Goal: Information Seeking & Learning: Learn about a topic

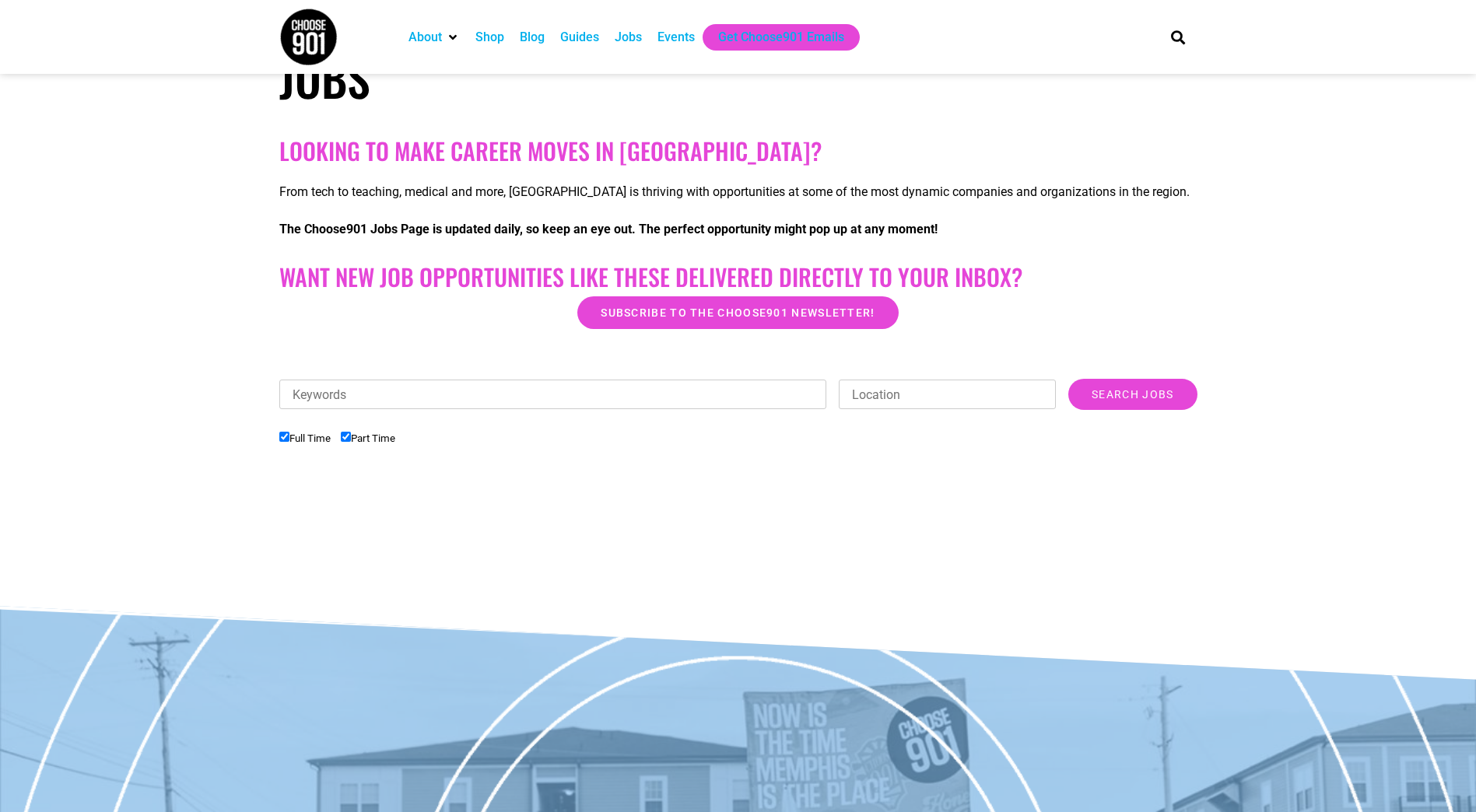
scroll to position [234, 0]
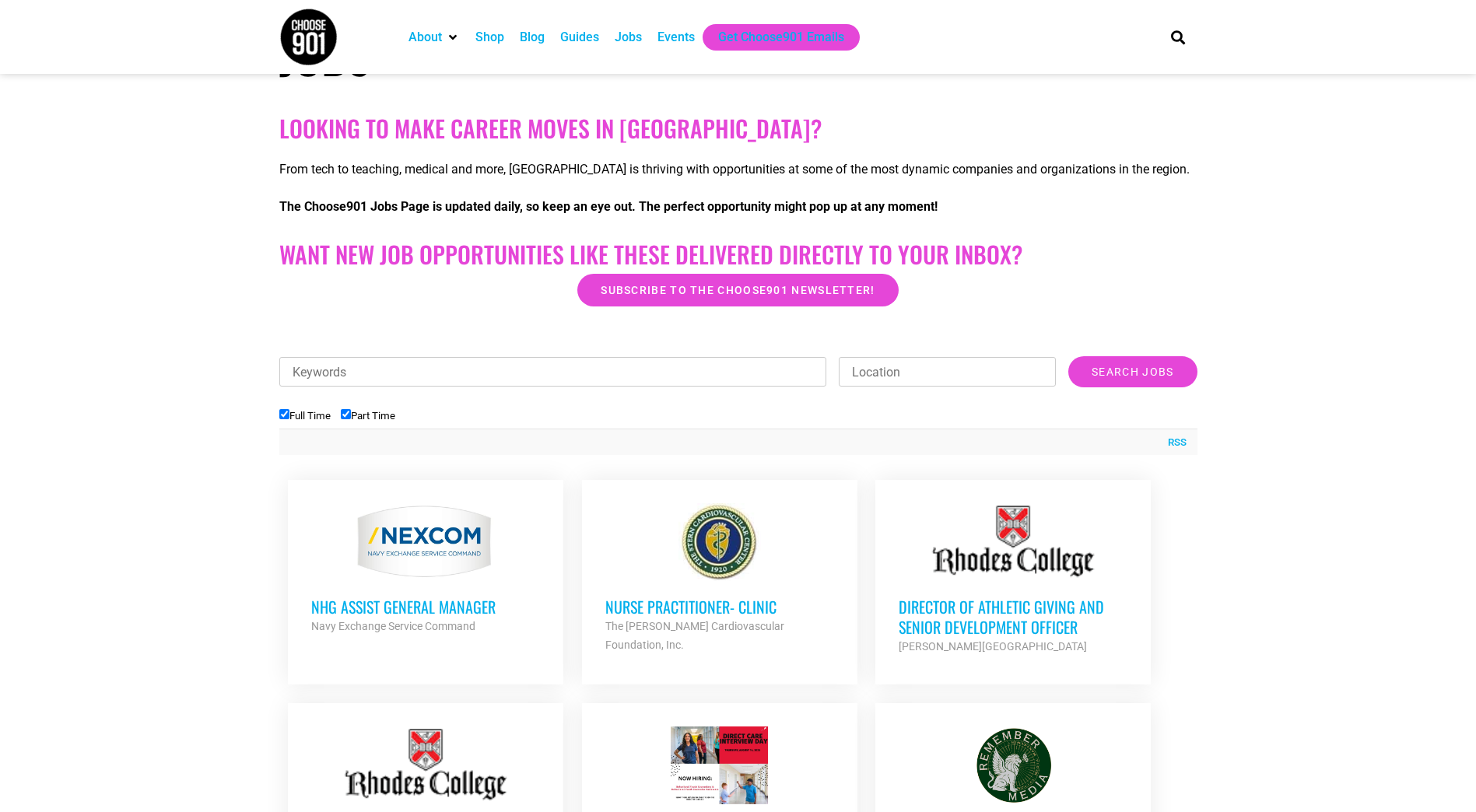
click at [348, 416] on input "Part Time" at bounding box center [345, 414] width 10 height 10
checkbox input "false"
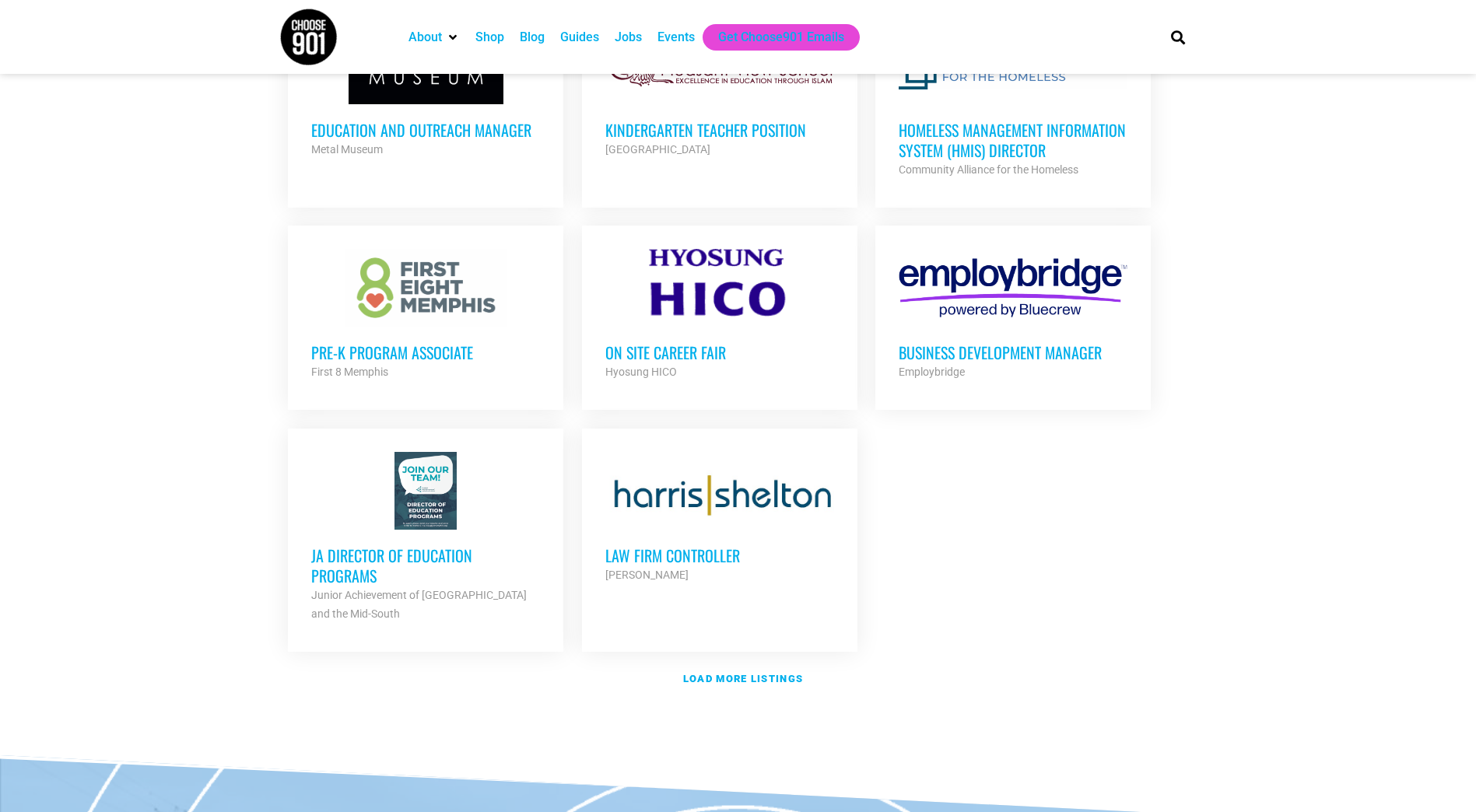
scroll to position [1634, 0]
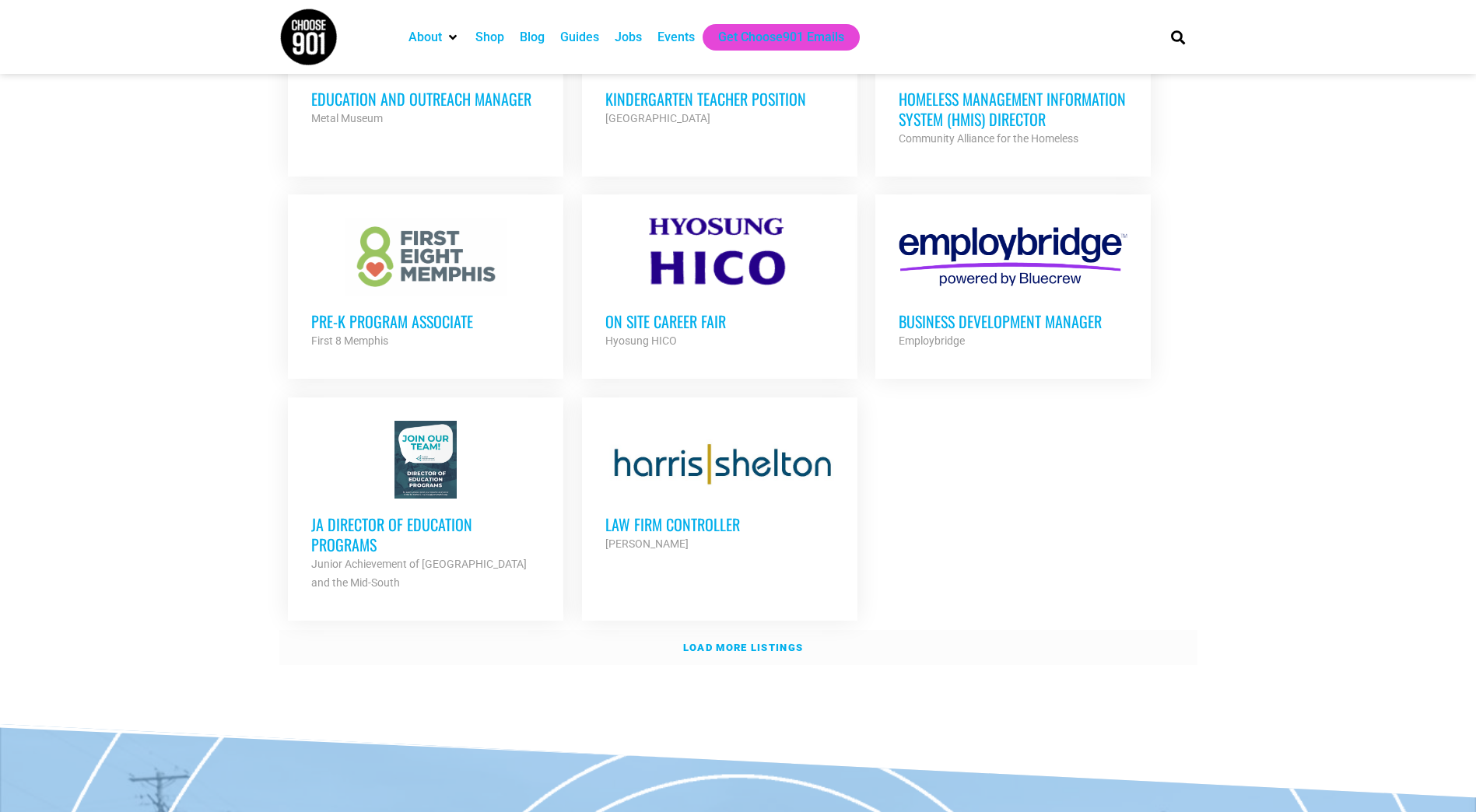
click at [736, 645] on strong "Load more listings" at bounding box center [743, 647] width 120 height 12
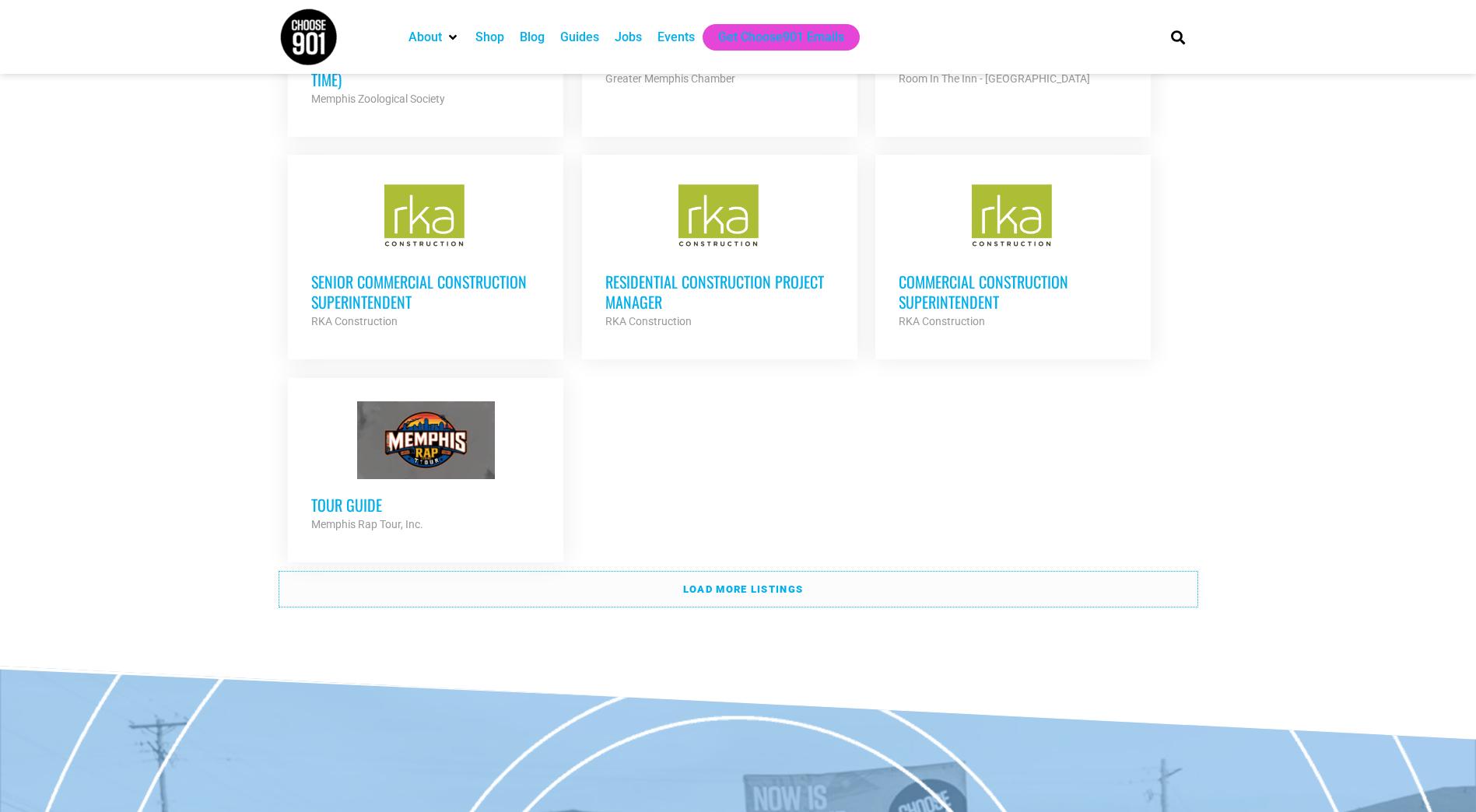
scroll to position [3346, 0]
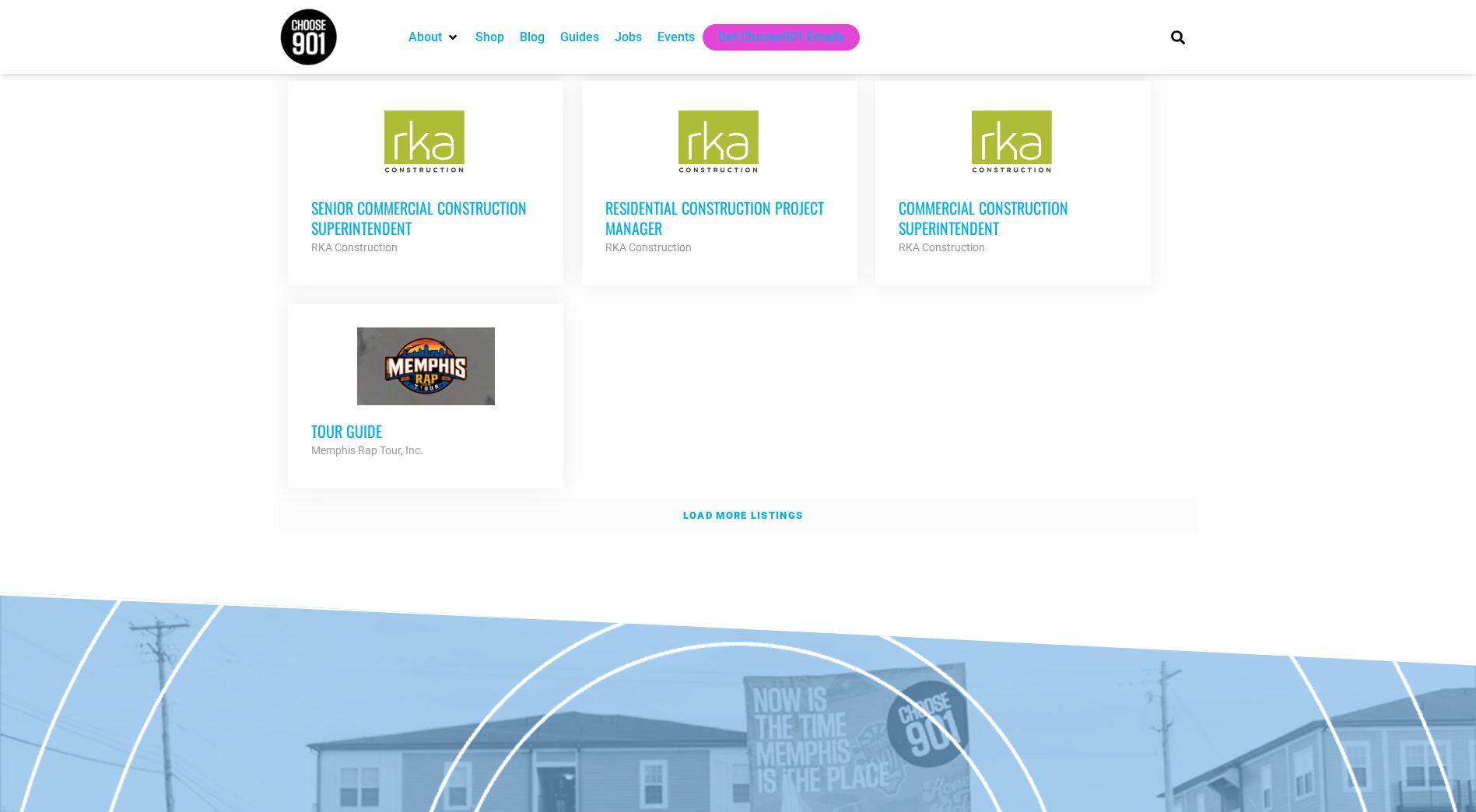
click at [785, 513] on link "Load more listings" at bounding box center [738, 516] width 918 height 36
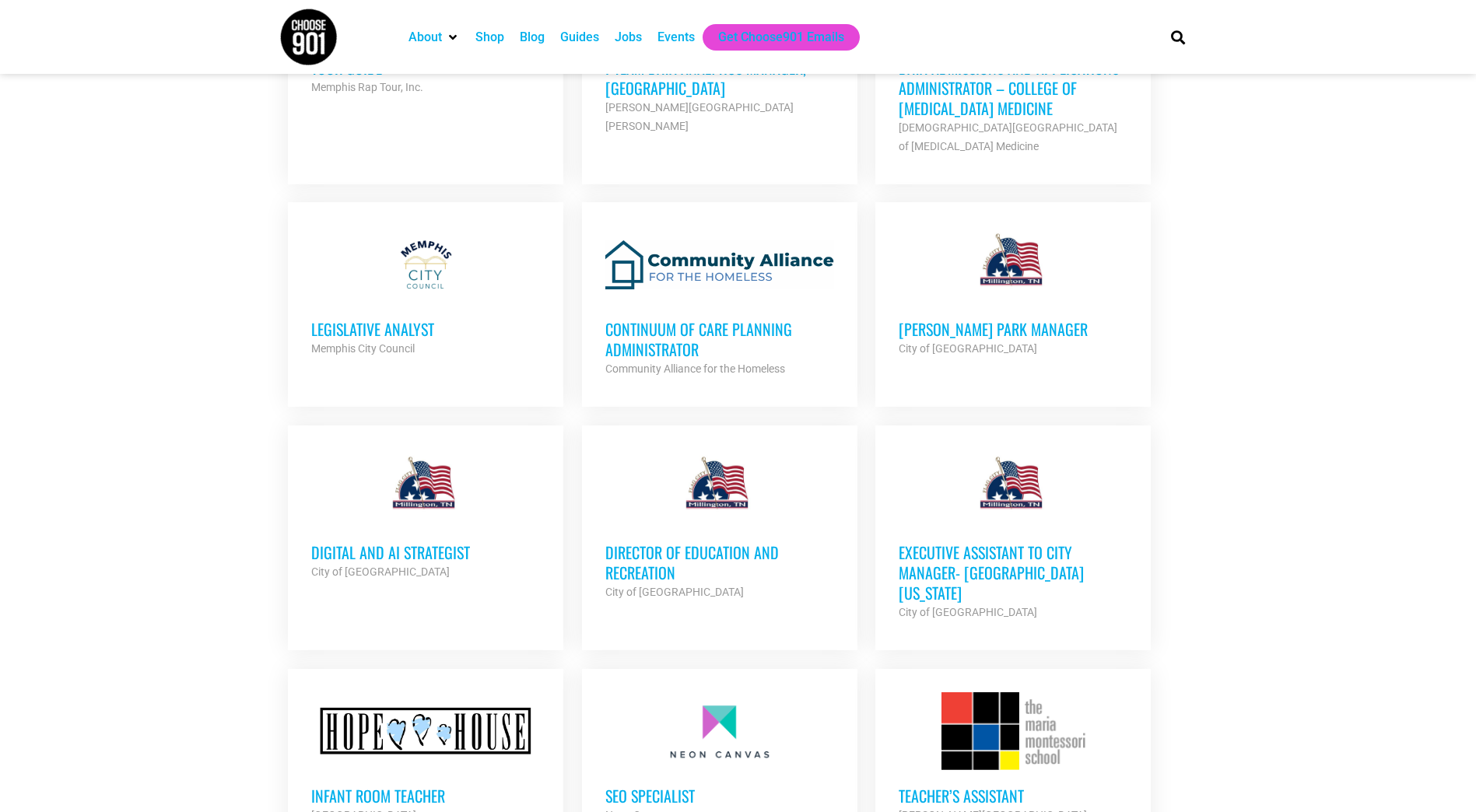
scroll to position [3813, 0]
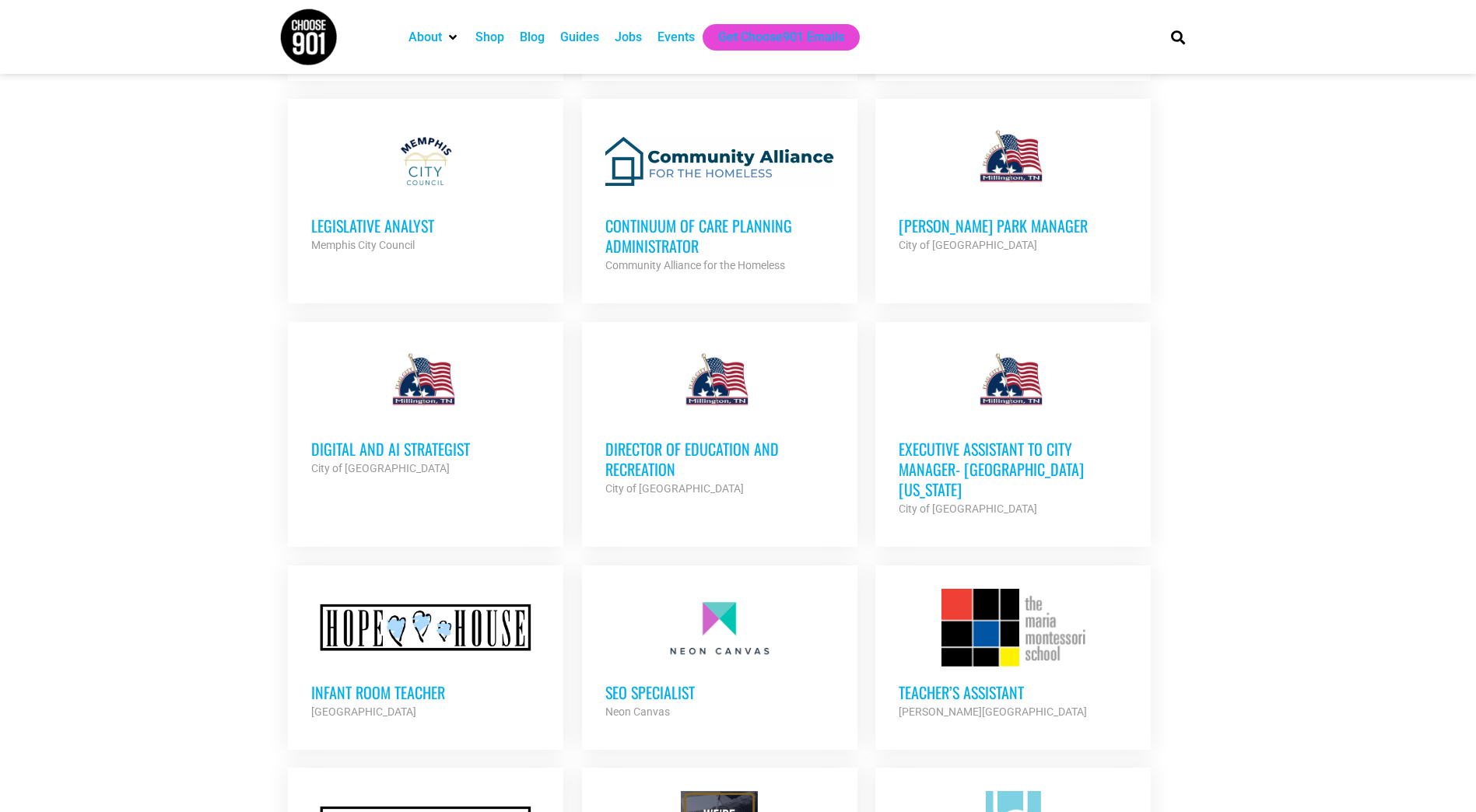
click at [432, 403] on div at bounding box center [426, 384] width 229 height 78
click at [704, 446] on h3 "Director of Education and Recreation" at bounding box center [720, 459] width 229 height 41
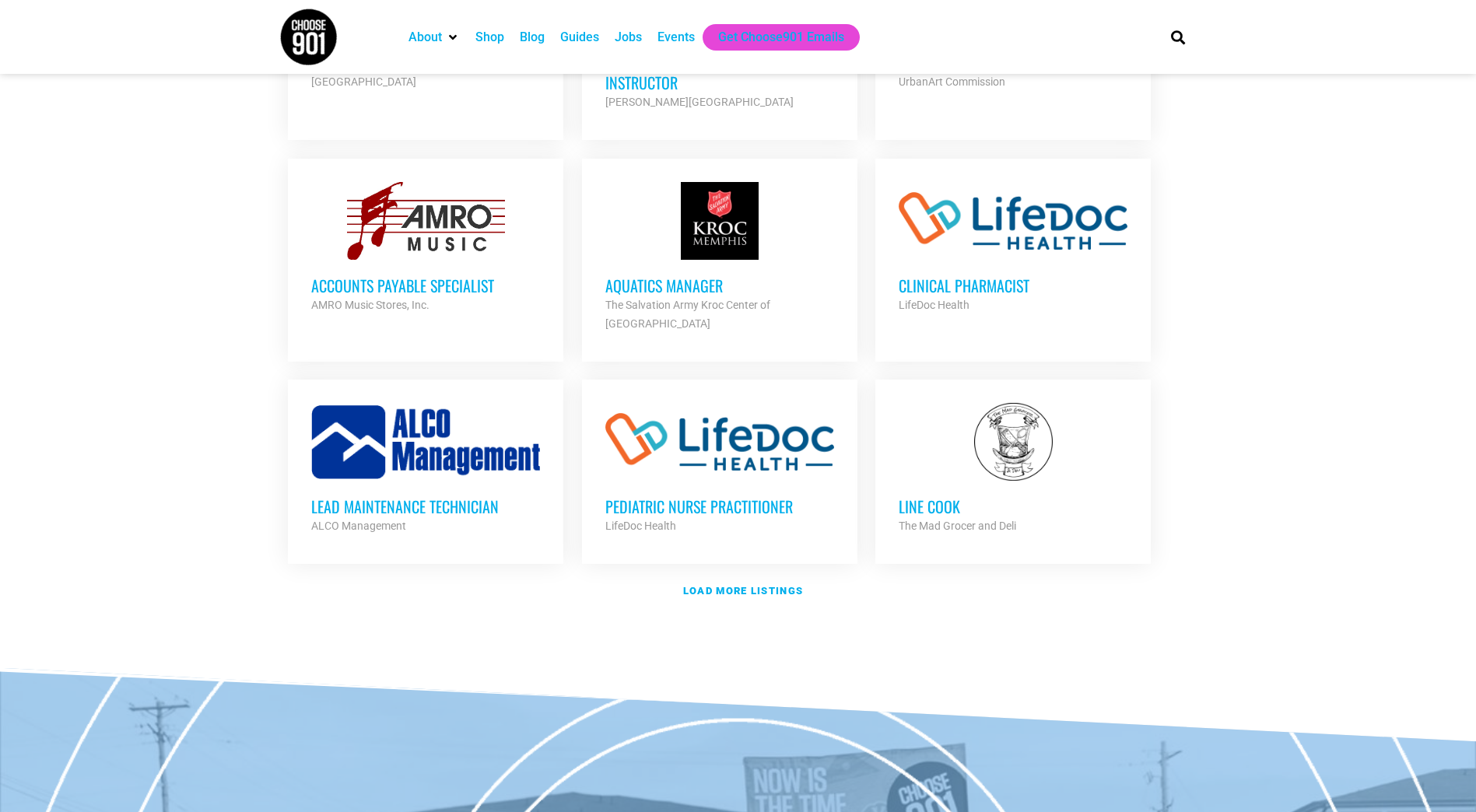
scroll to position [4669, 0]
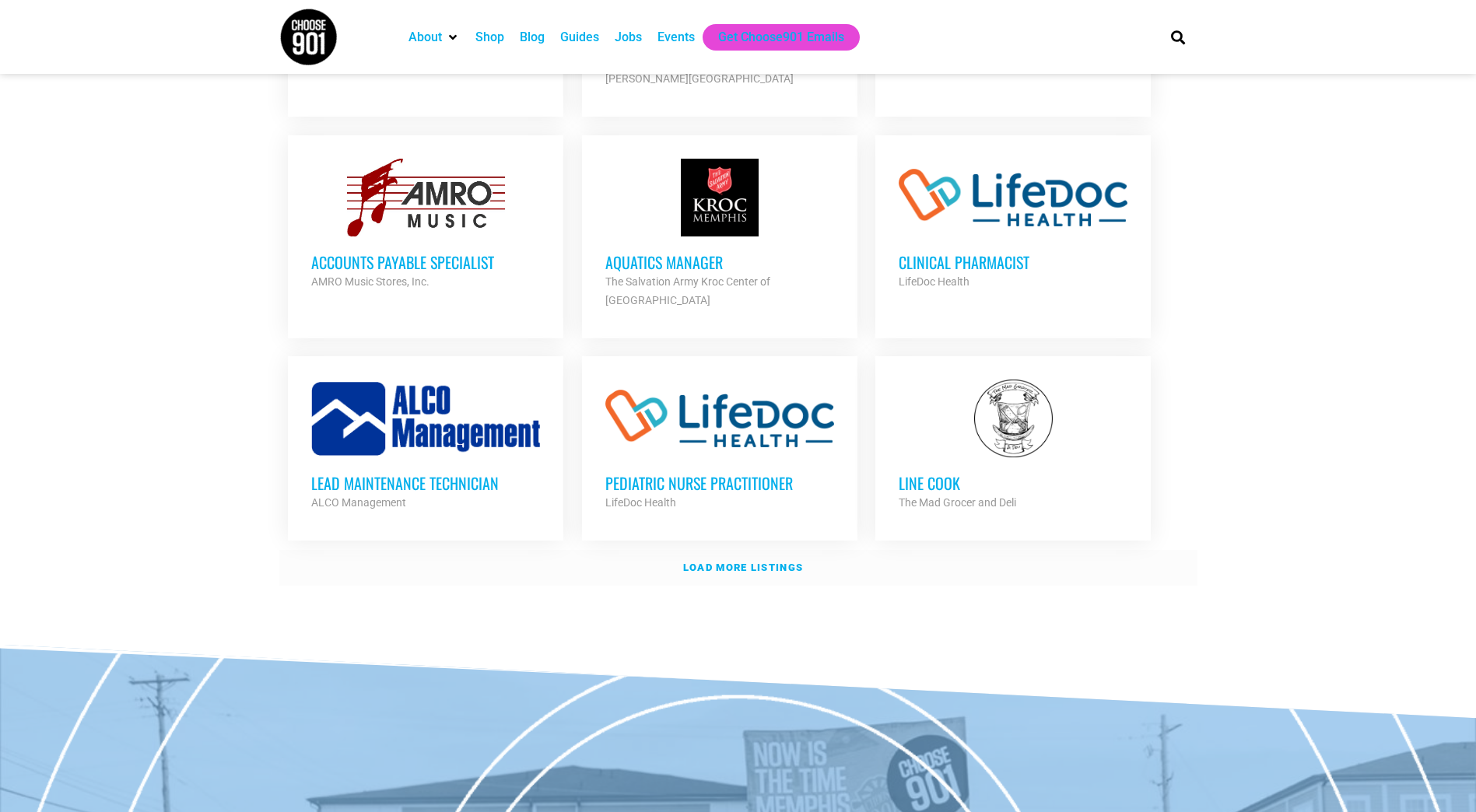
click at [738, 562] on strong "Load more listings" at bounding box center [743, 567] width 120 height 12
